Goal: Complete application form: Complete application form

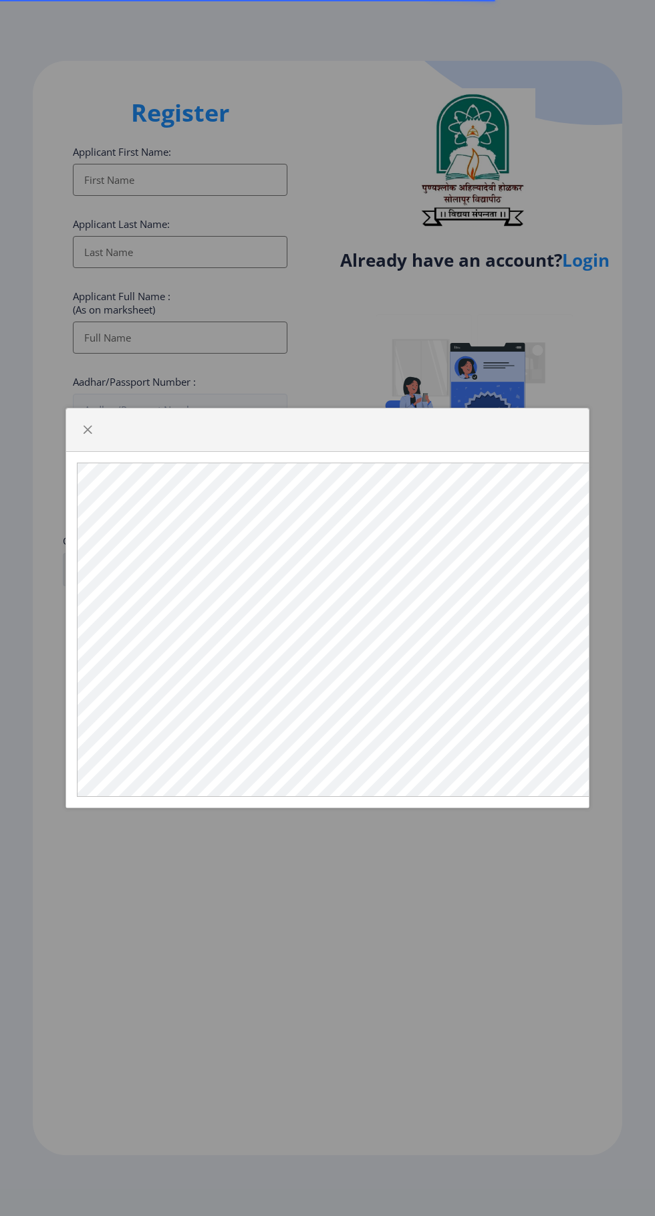
select select
click at [88, 435] on span "button" at bounding box center [87, 429] width 11 height 11
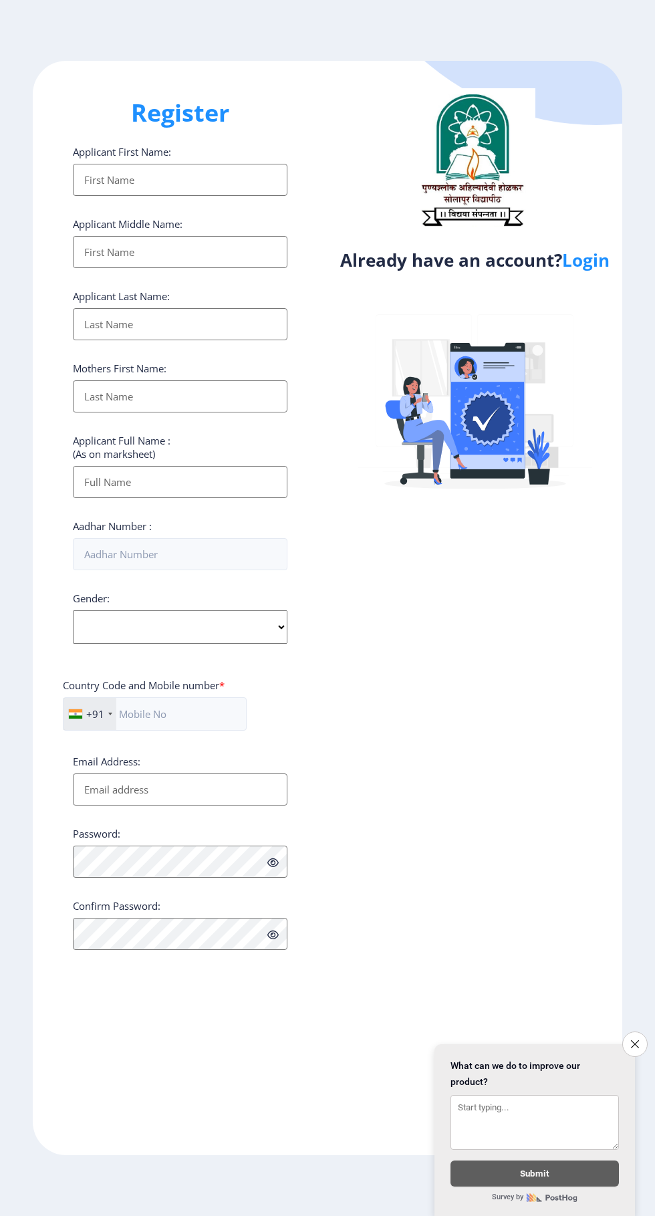
select select
click at [92, 189] on input "Applicant First Name:" at bounding box center [180, 180] width 215 height 32
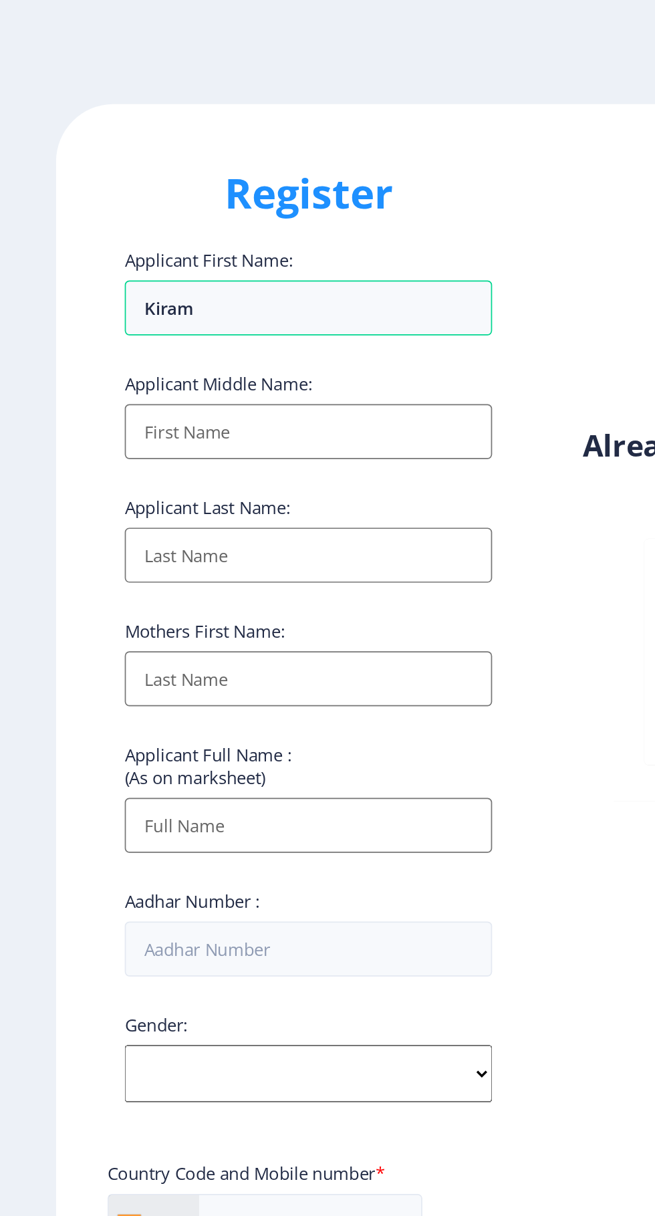
click at [103, 260] on input "Applicant First Name:" at bounding box center [180, 252] width 215 height 32
click at [138, 178] on input "Kiram" at bounding box center [180, 180] width 215 height 32
type input "Kiran"
click at [95, 265] on input "Applicant First Name:" at bounding box center [180, 252] width 215 height 32
type input "Arjun"
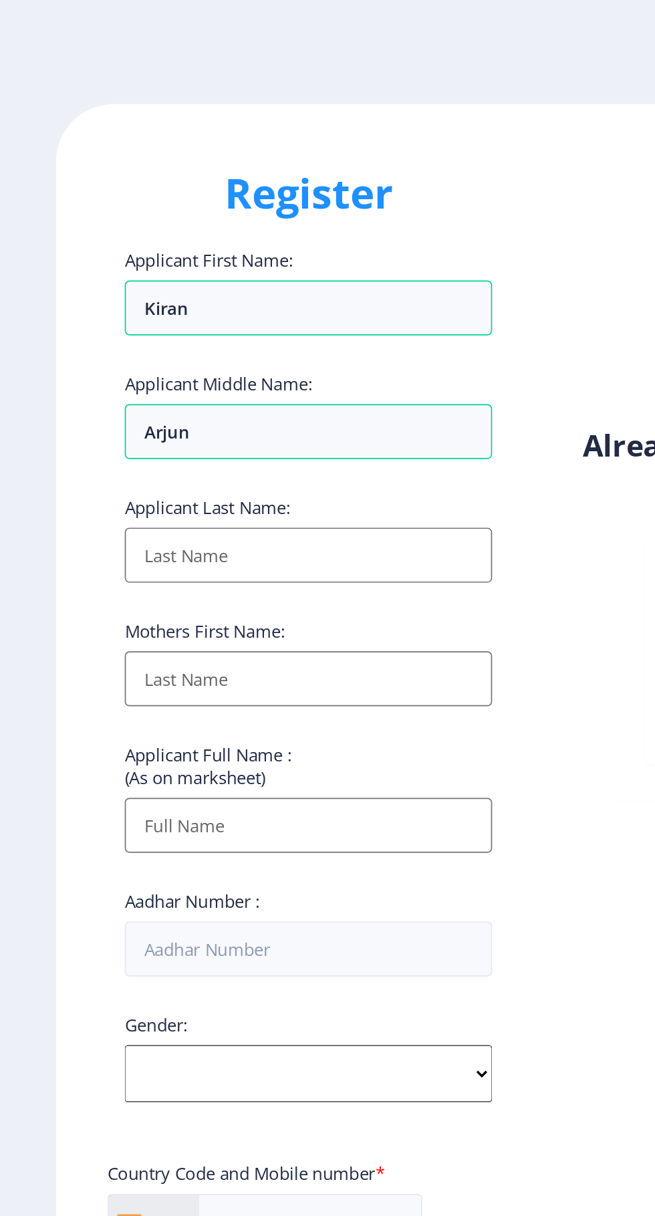
click at [98, 335] on input "Applicant First Name:" at bounding box center [180, 324] width 215 height 32
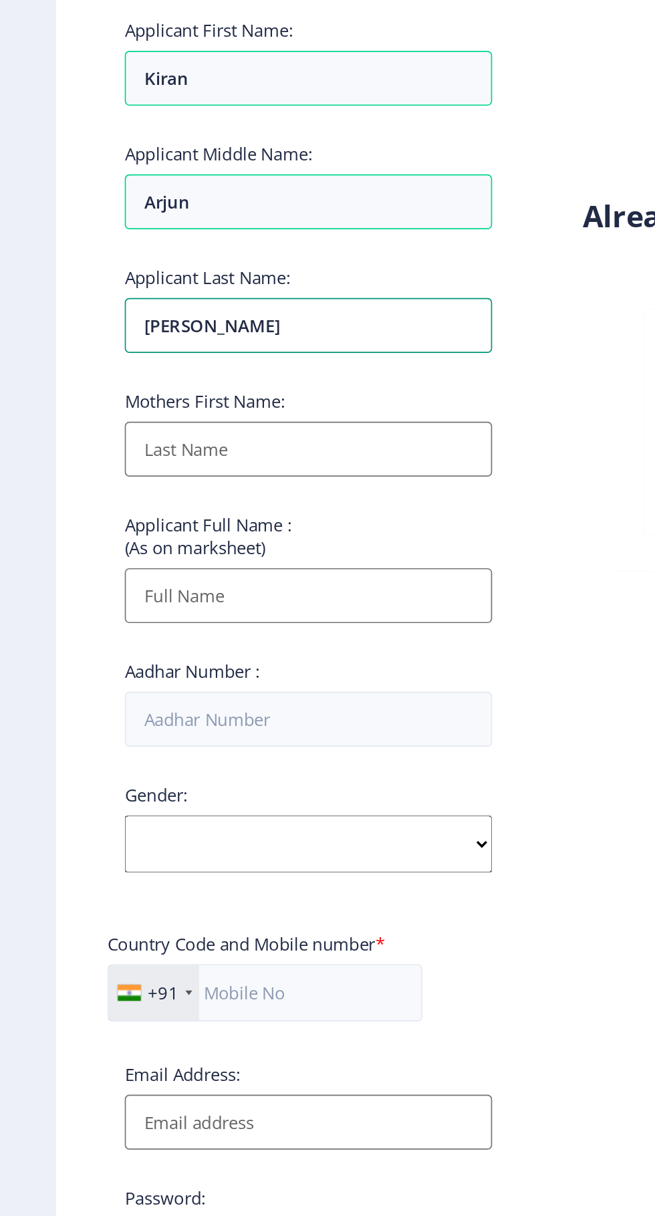
type input "[PERSON_NAME]"
click at [87, 402] on input "Applicant First Name:" at bounding box center [180, 396] width 215 height 32
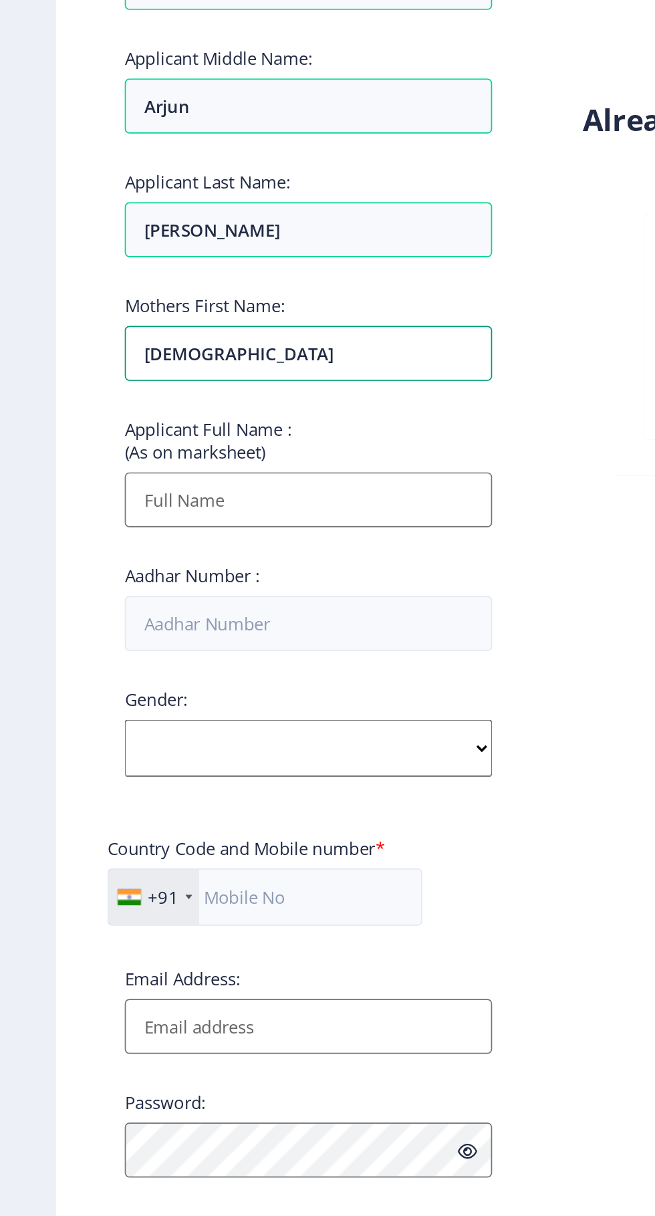
type input "[DEMOGRAPHIC_DATA]"
click at [90, 495] on input "Applicant First Name:" at bounding box center [180, 482] width 215 height 32
click at [86, 489] on input "Applicant First Name:" at bounding box center [180, 482] width 215 height 32
type input "B"
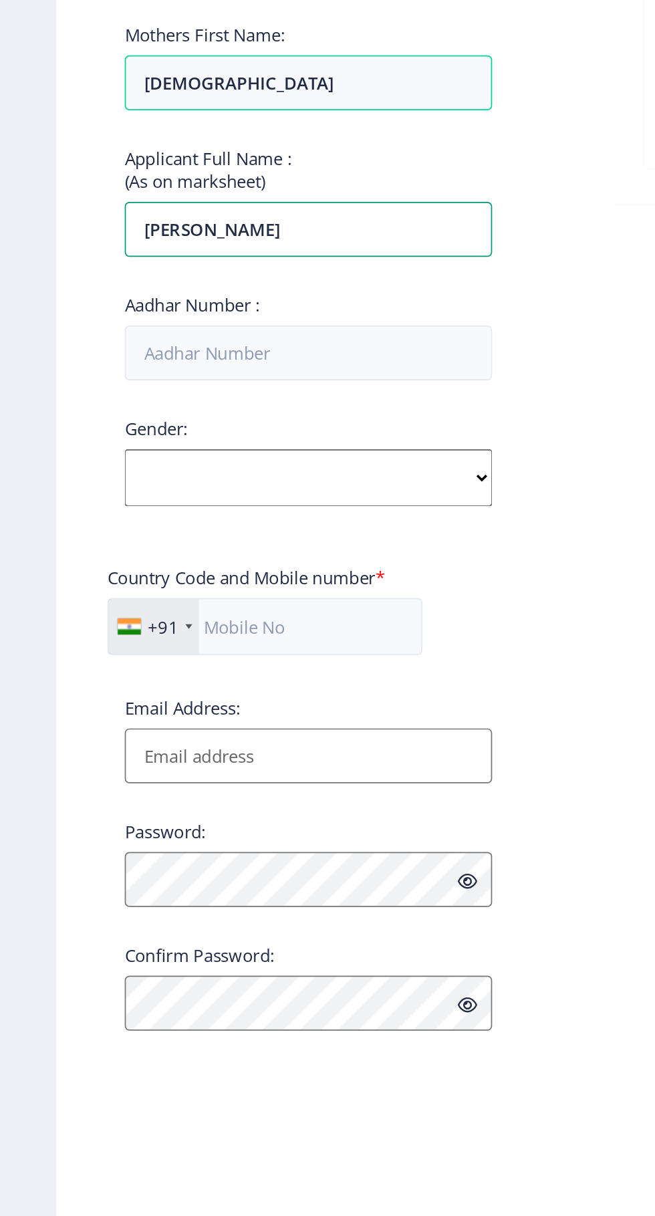
type input "[PERSON_NAME]"
click at [90, 638] on select "Select Gender [DEMOGRAPHIC_DATA] [DEMOGRAPHIC_DATA] Other" at bounding box center [180, 626] width 215 height 33
select select "[DEMOGRAPHIC_DATA]"
click at [73, 615] on select "Select Gender [DEMOGRAPHIC_DATA] [DEMOGRAPHIC_DATA] Other" at bounding box center [180, 626] width 215 height 33
click at [100, 800] on input "Email Address:" at bounding box center [180, 789] width 215 height 32
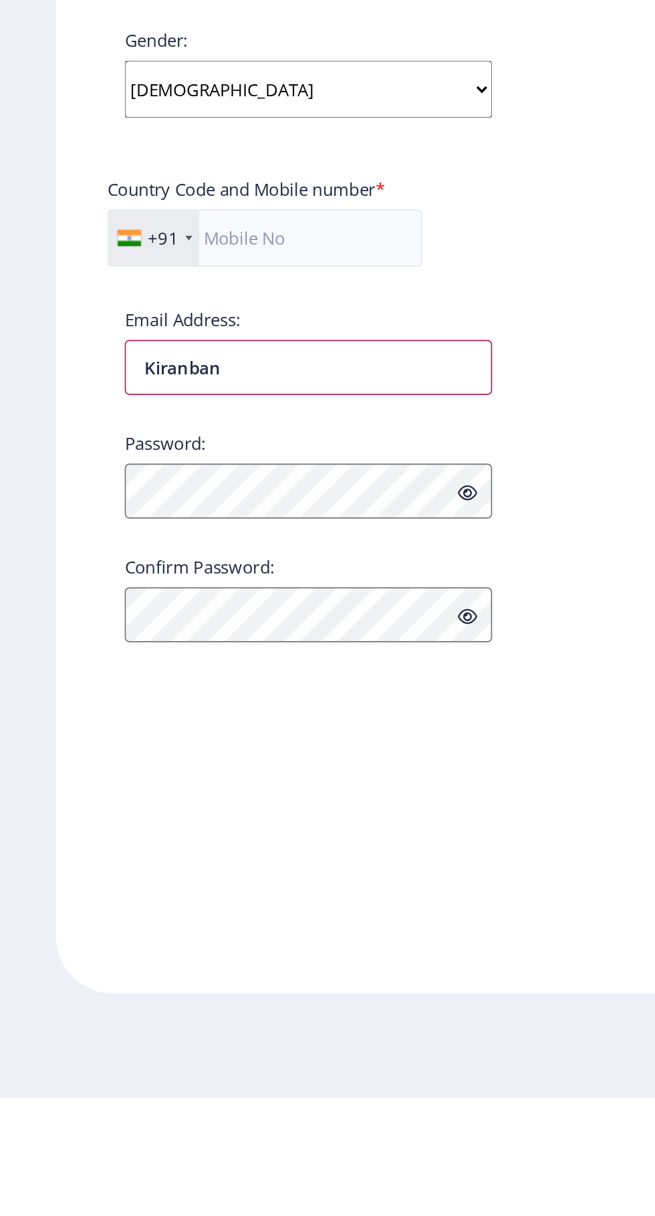
type input "Kiranbans"
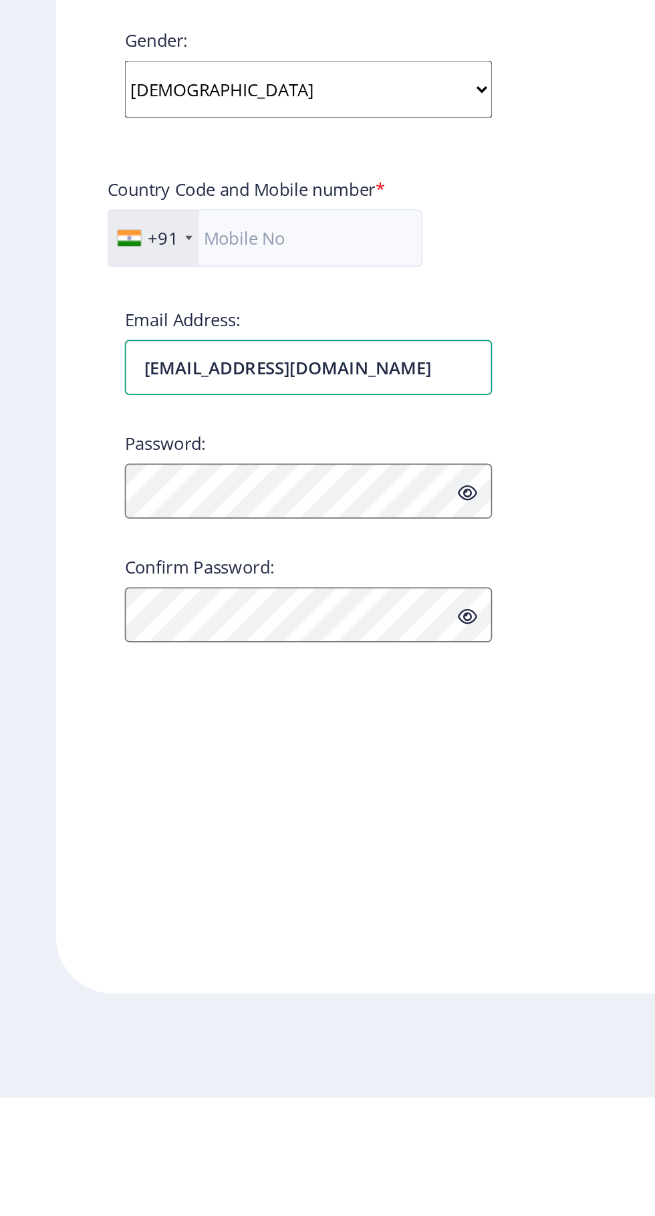
type input "[EMAIL_ADDRESS][DOMAIN_NAME]"
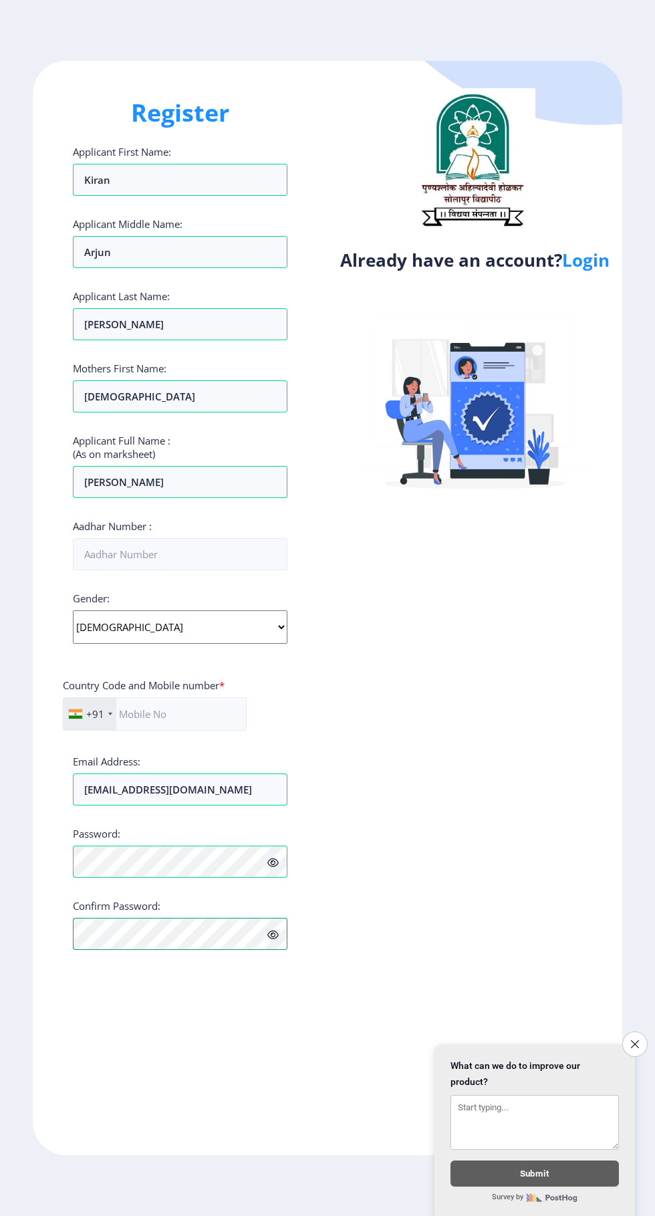
scroll to position [102, 0]
click at [629, 1048] on button "Close survey" at bounding box center [634, 1043] width 25 height 25
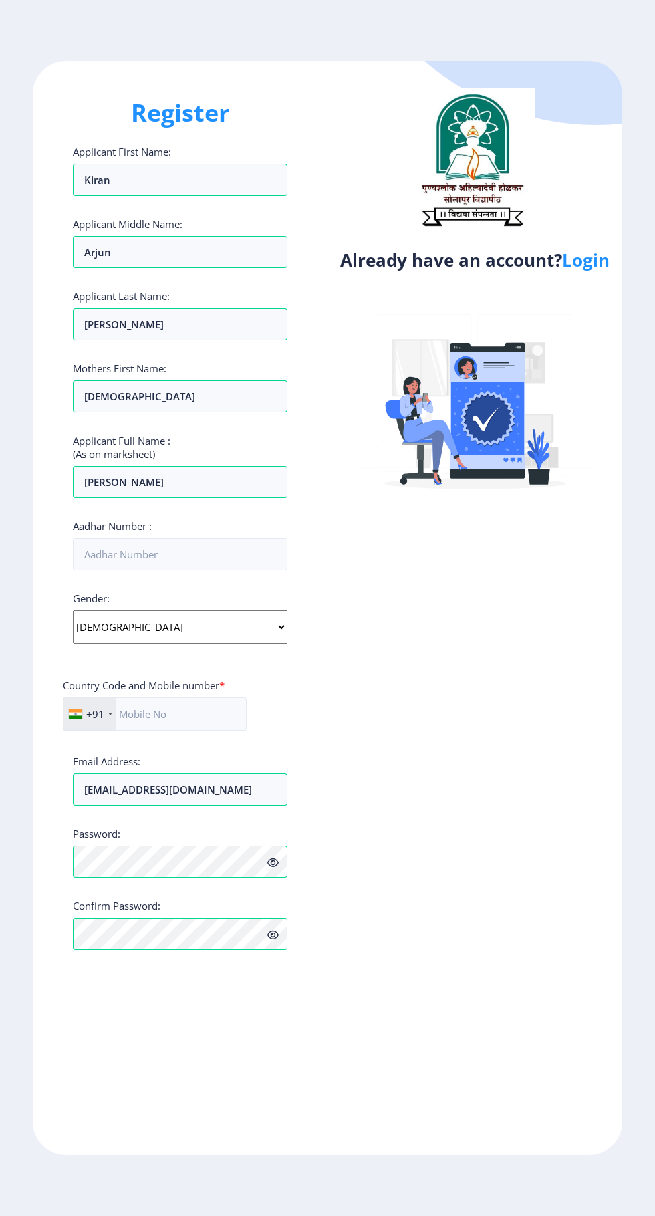
click at [583, 248] on link "Login" at bounding box center [585, 260] width 47 height 24
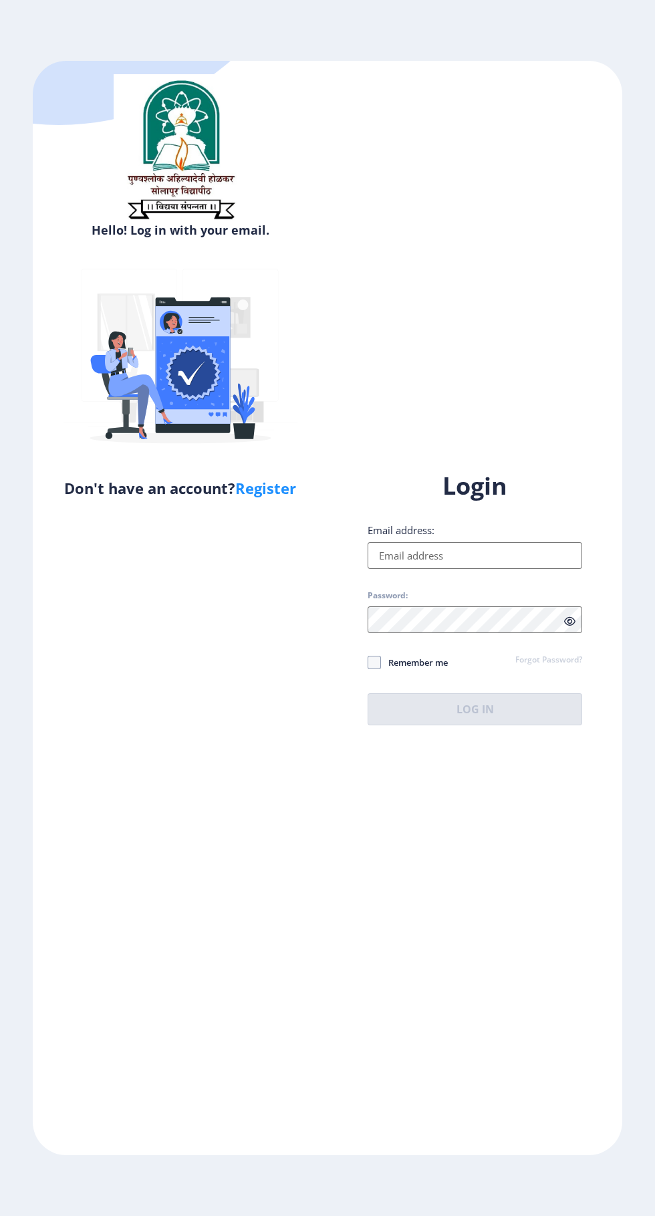
click at [407, 569] on input "Email address:" at bounding box center [475, 555] width 215 height 27
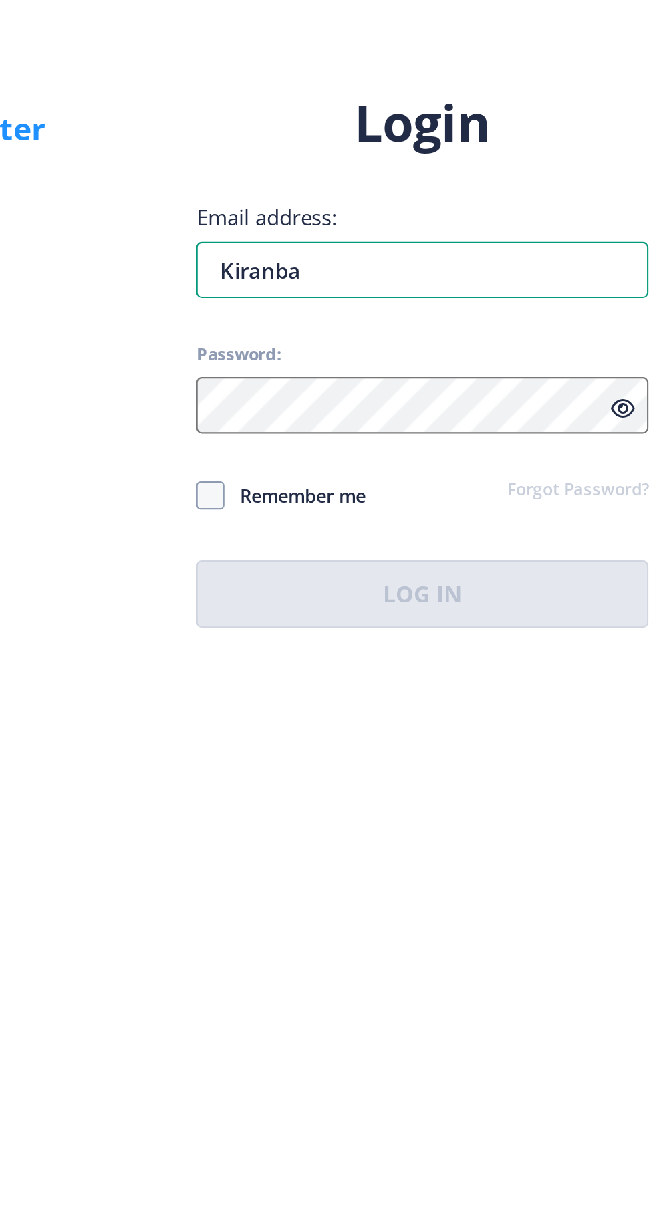
type input "Kiranban"
type input "[EMAIL_ADDRESS][DOMAIN_NAME]"
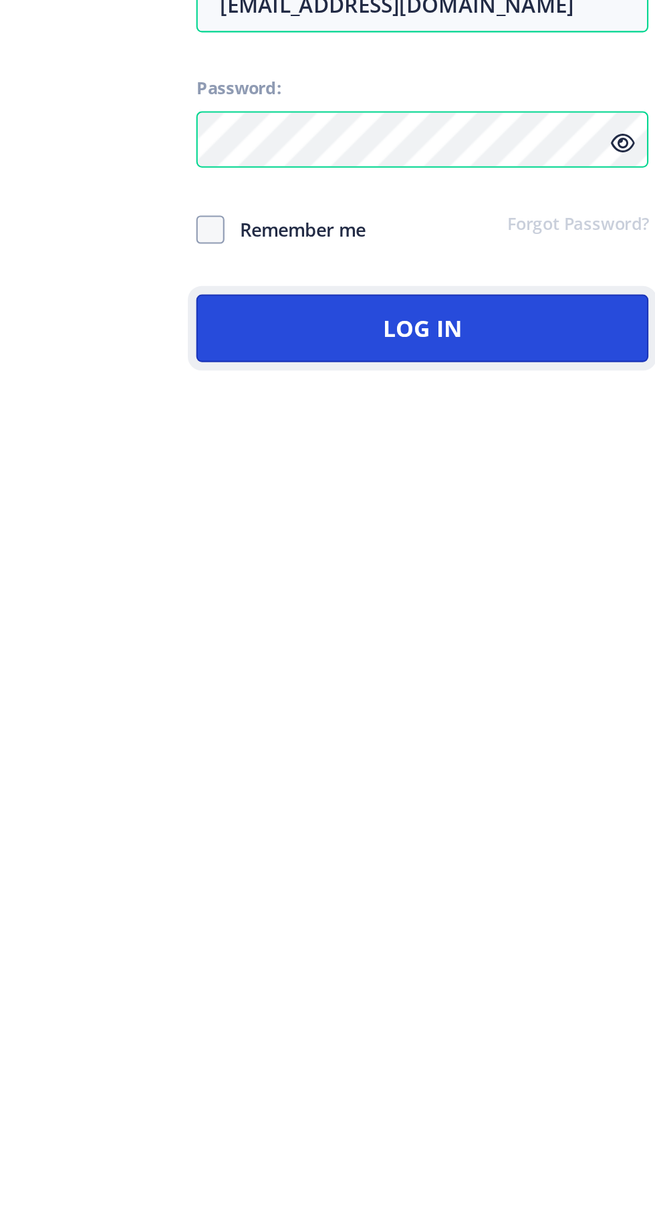
click at [399, 725] on button "Log In" at bounding box center [475, 709] width 215 height 32
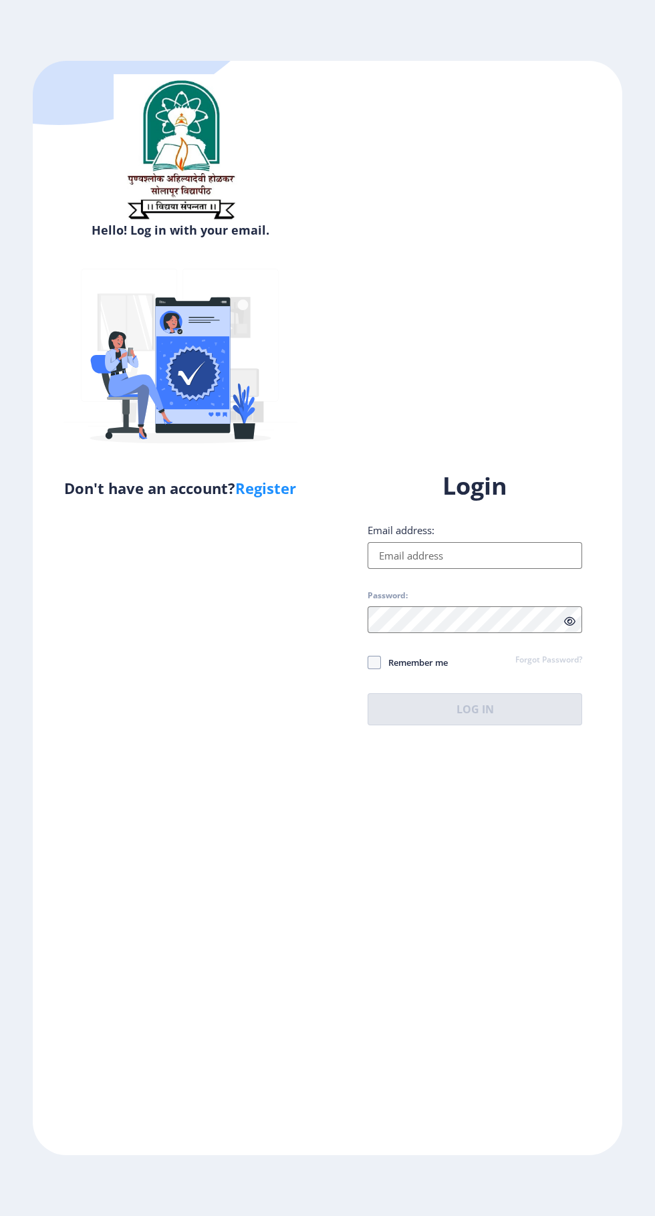
click at [384, 569] on input "Email address:" at bounding box center [475, 555] width 215 height 27
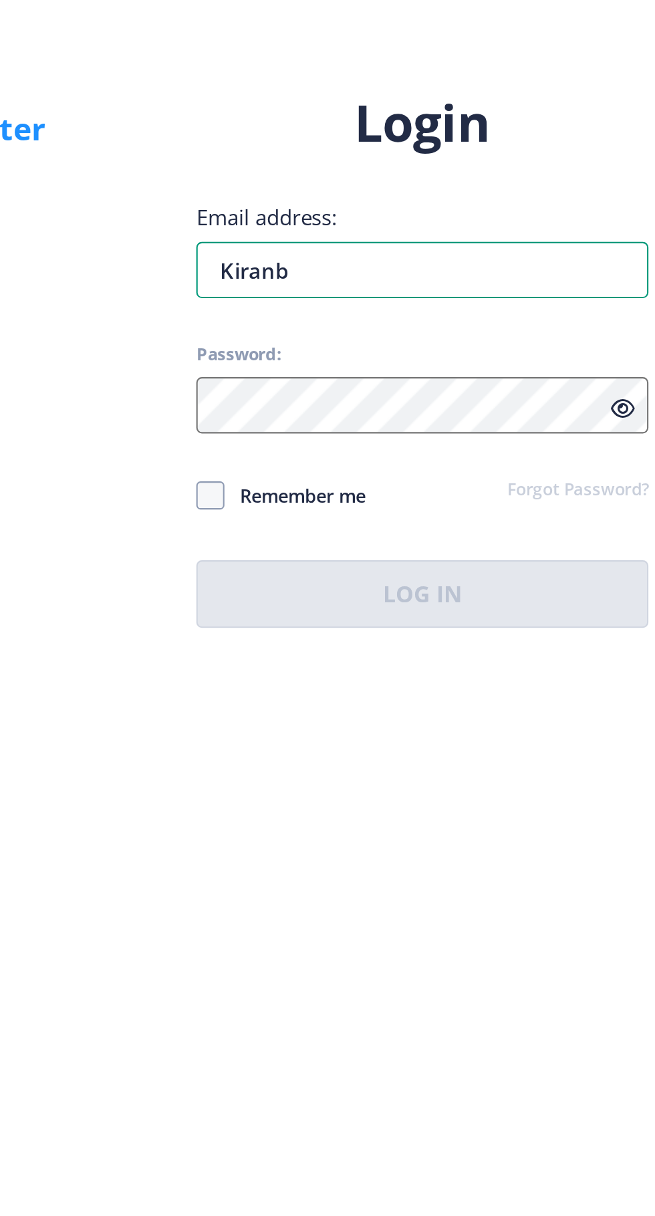
type input "Kiranba"
type input "[EMAIL_ADDRESS][DOMAIN_NAME]"
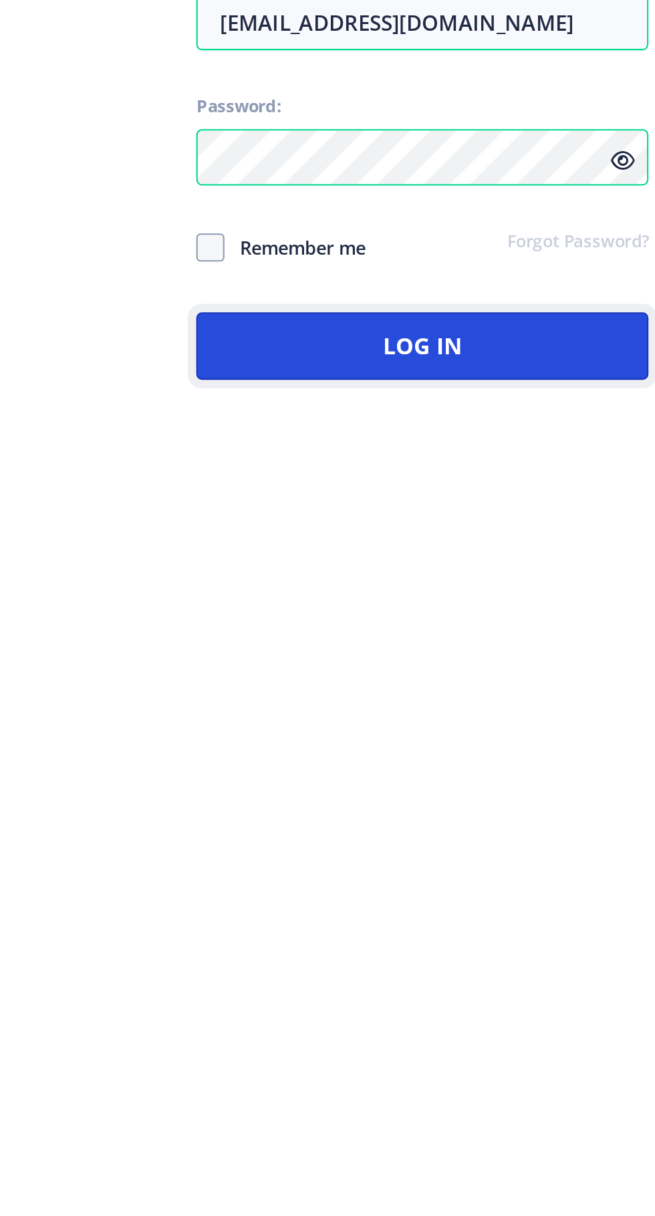
click at [381, 725] on button "Log In" at bounding box center [475, 709] width 215 height 32
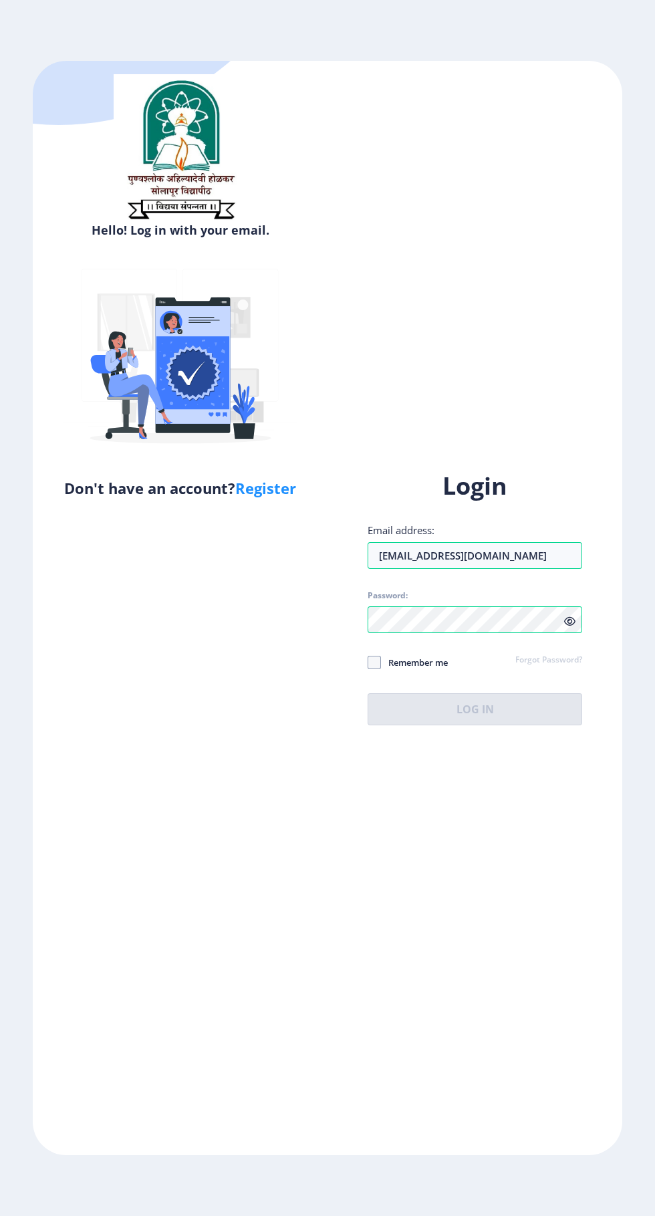
scroll to position [4, 0]
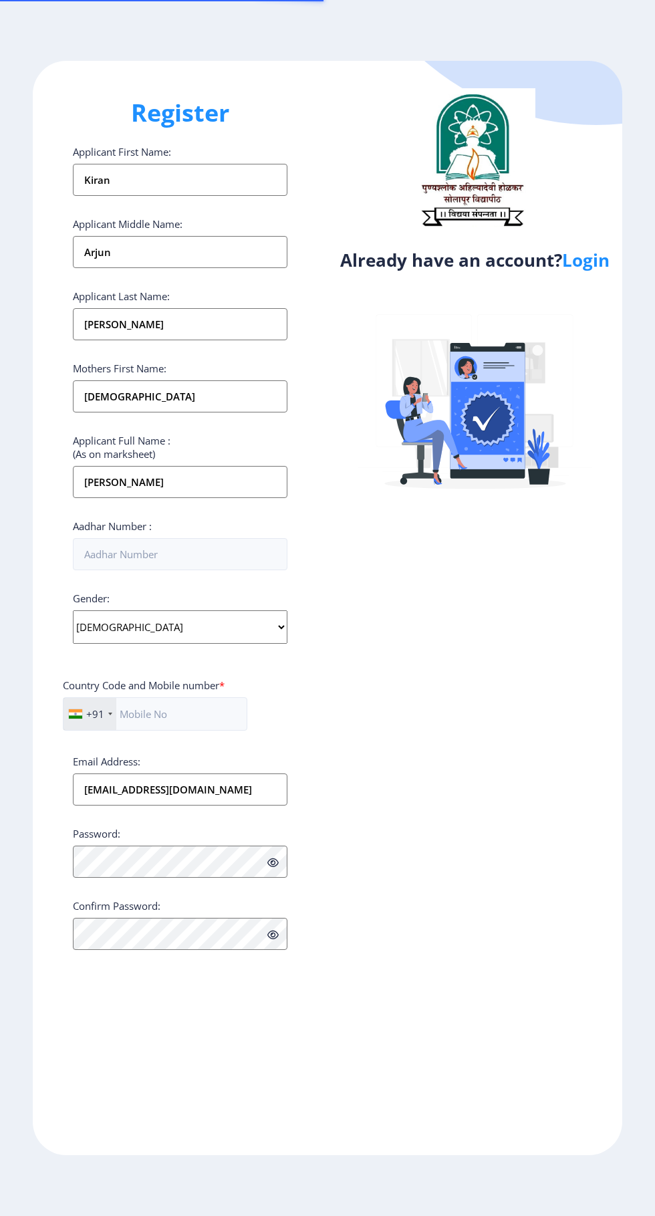
select select "[DEMOGRAPHIC_DATA]"
